Goal: Information Seeking & Learning: Learn about a topic

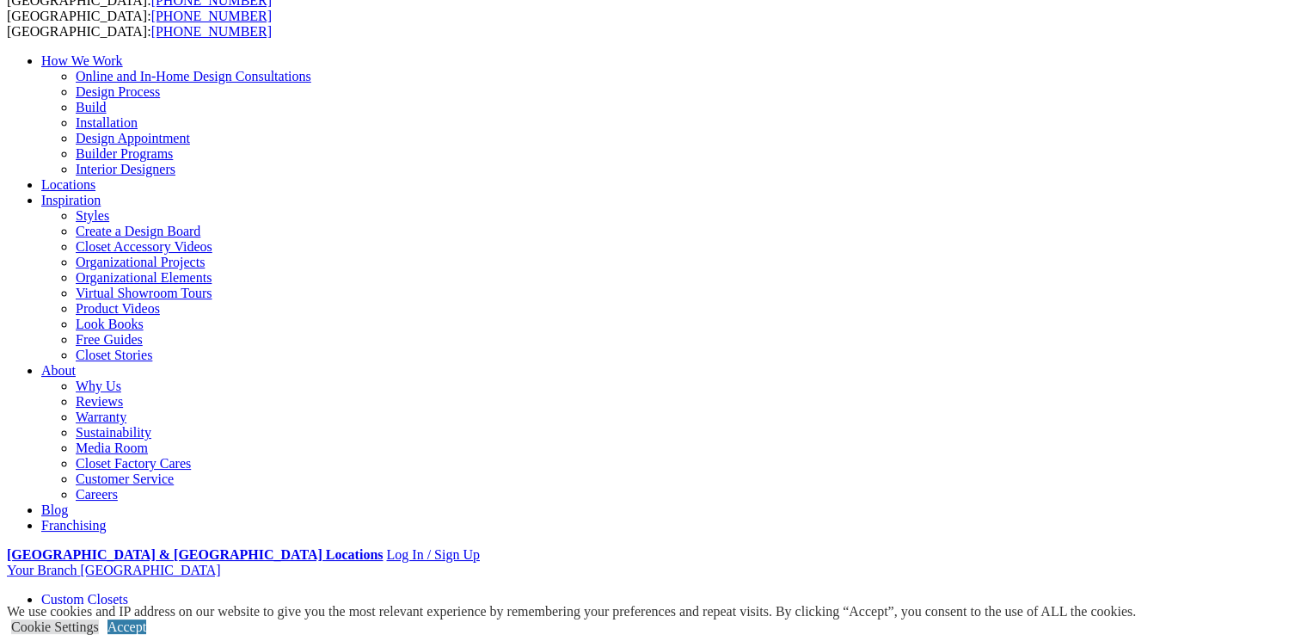
scroll to position [86, 0]
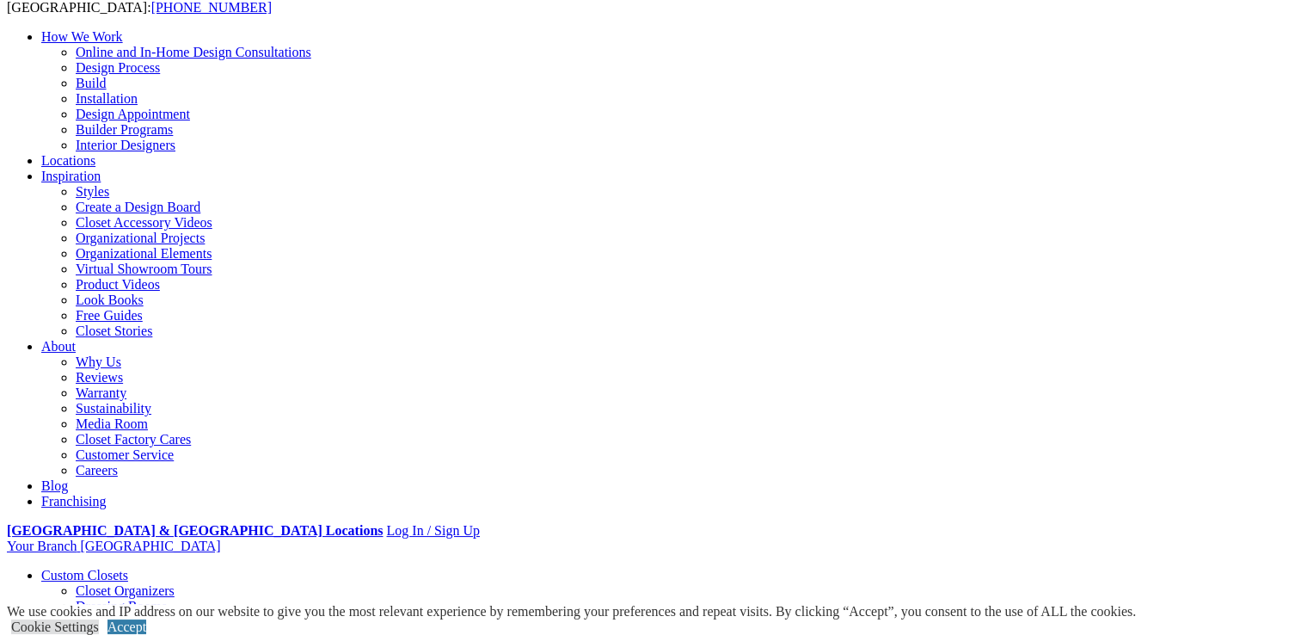
scroll to position [0, 0]
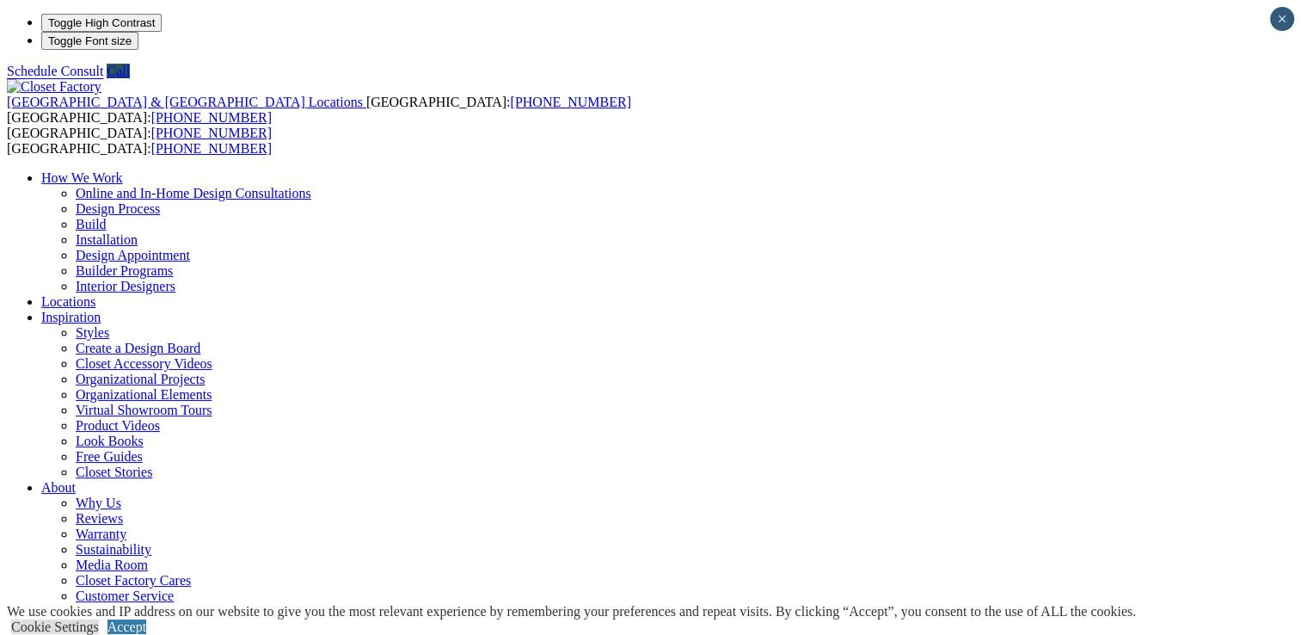
click at [144, 433] on link "Look Books" at bounding box center [110, 440] width 68 height 15
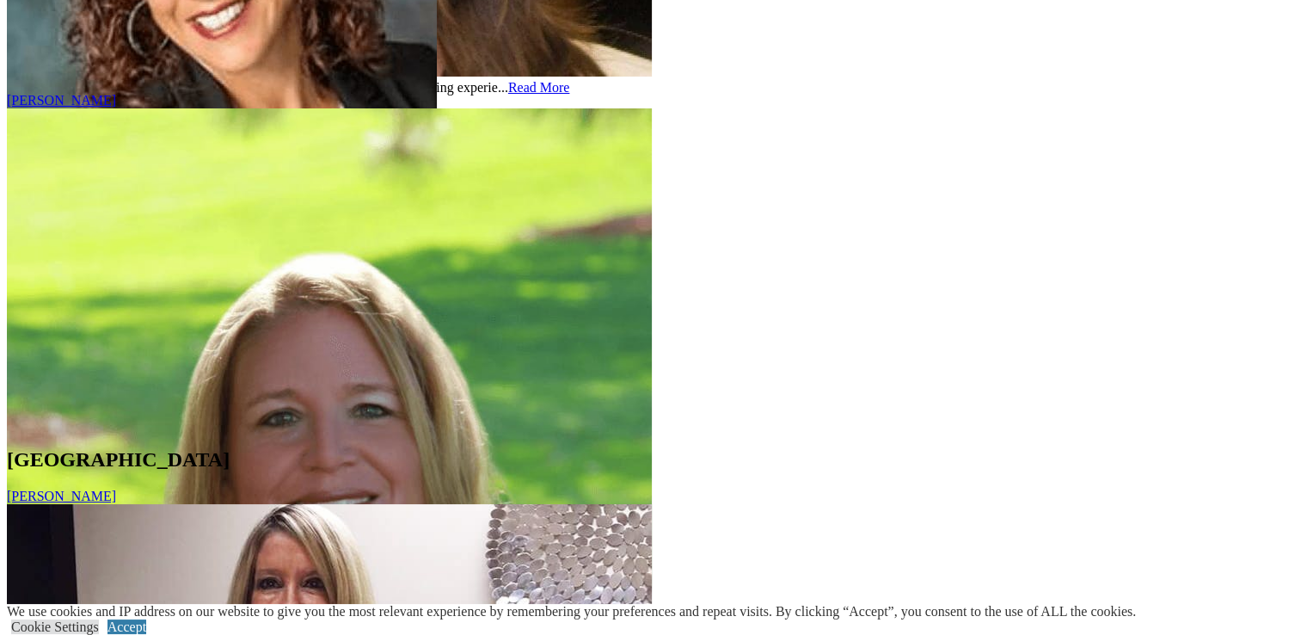
scroll to position [8742, 0]
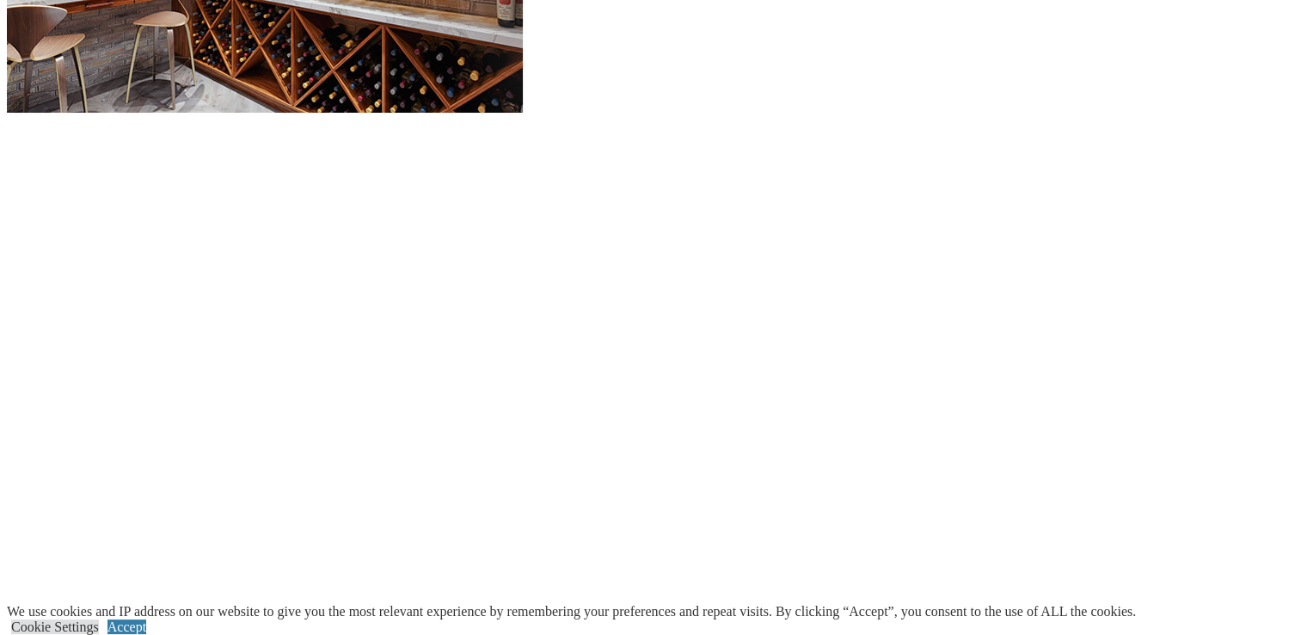
scroll to position [1889, 0]
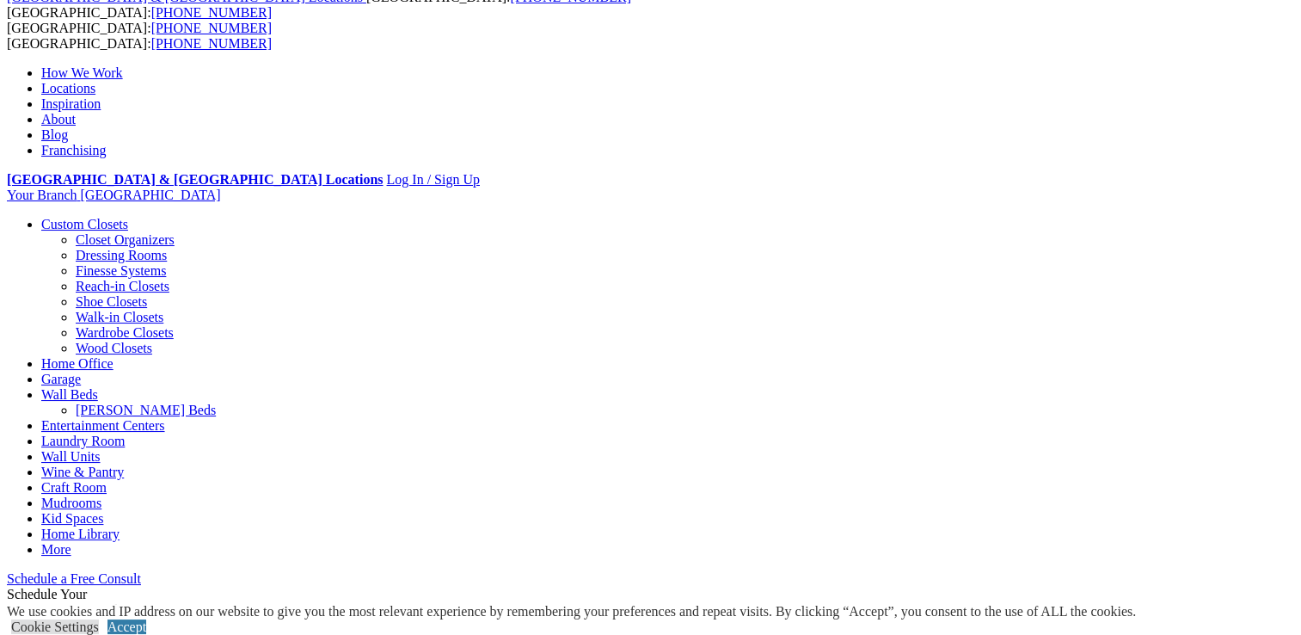
scroll to position [141, 0]
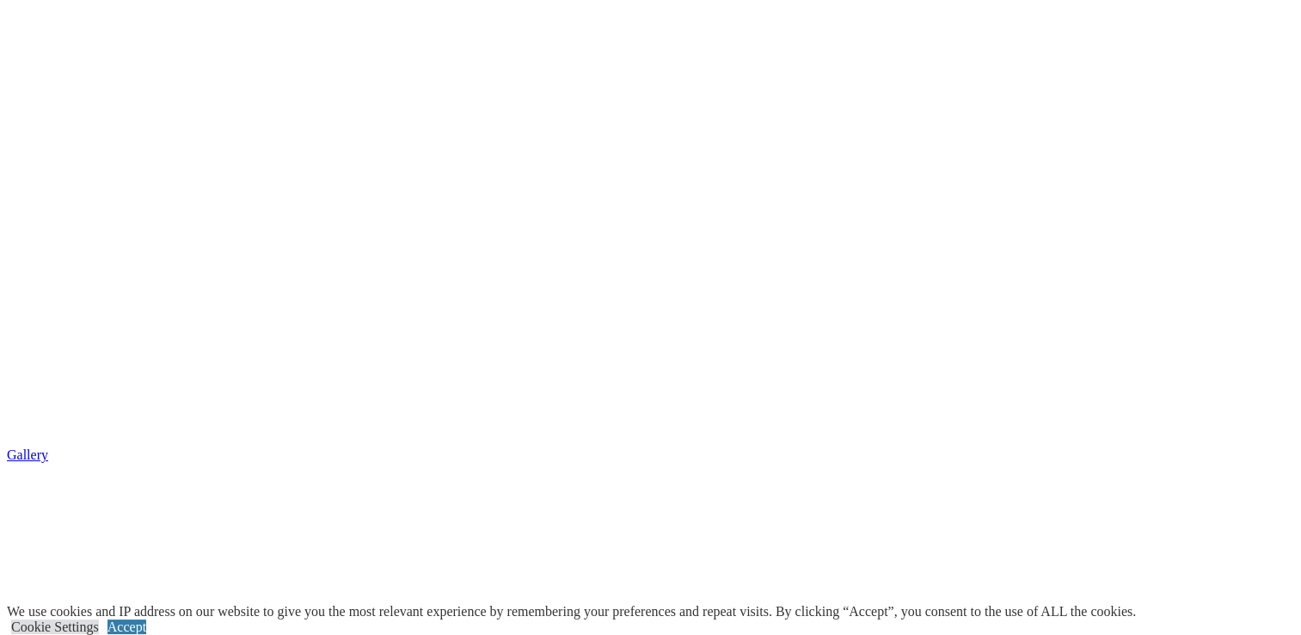
scroll to position [2325, 0]
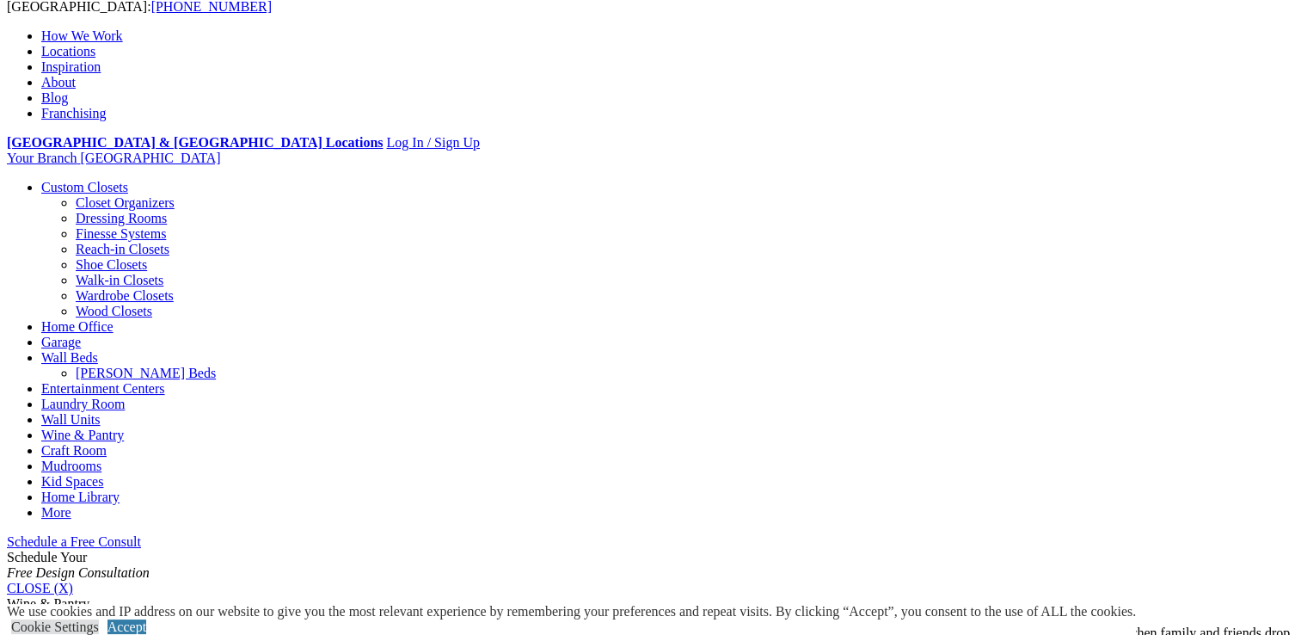
scroll to position [0, 0]
